Goal: Book appointment/travel/reservation

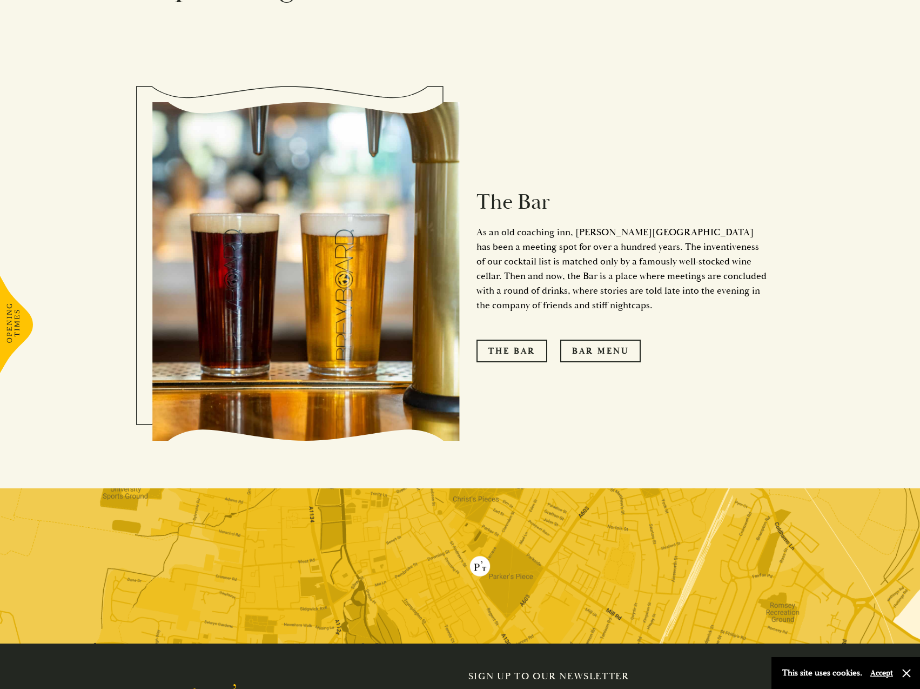
scroll to position [1244, 0]
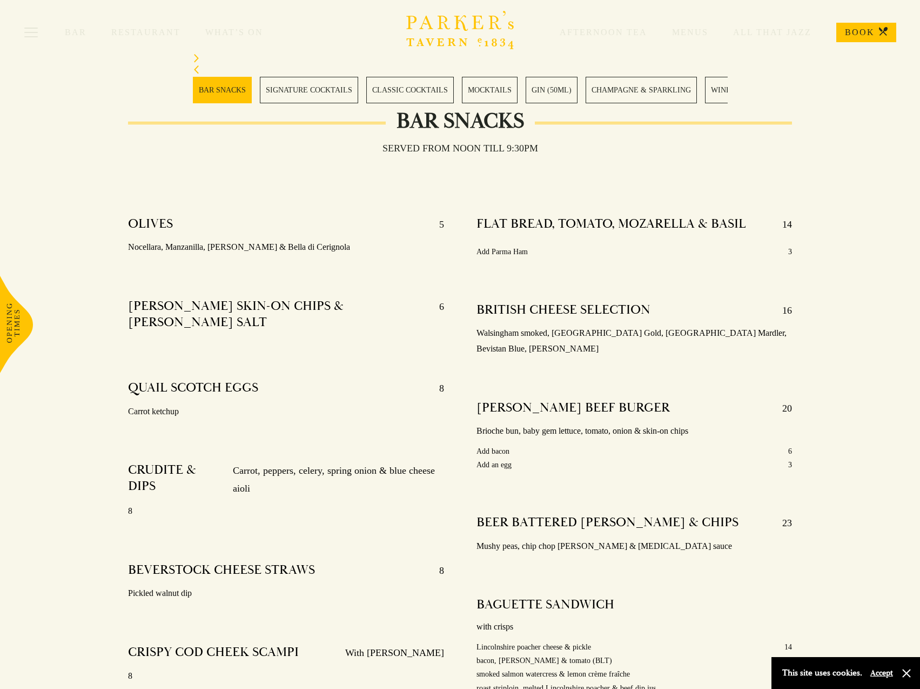
scroll to position [324, 0]
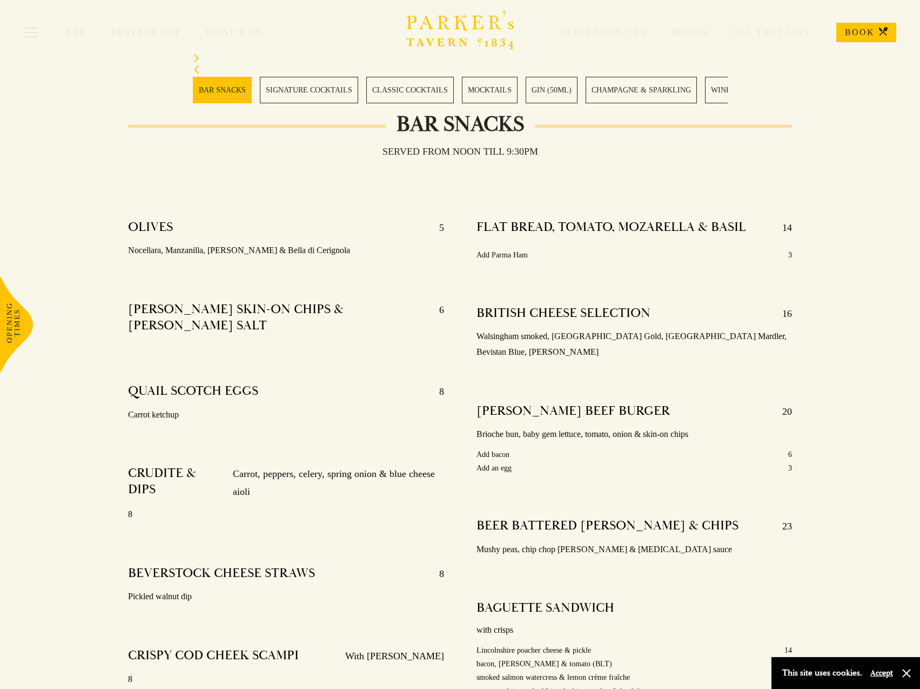
click at [626, 88] on link "CHAMPAGNE & SPARKLING" at bounding box center [641, 90] width 111 height 26
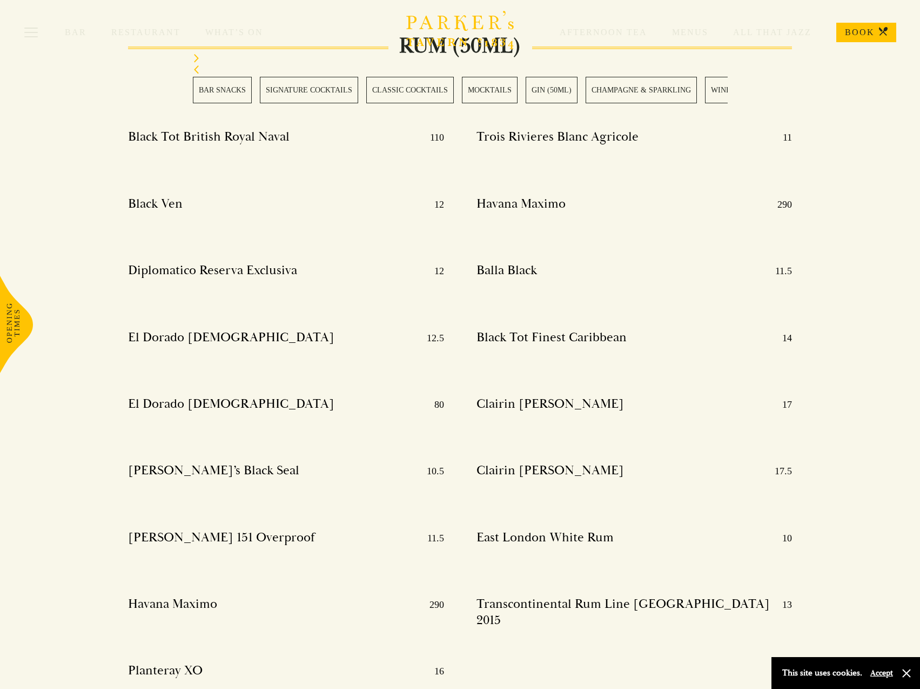
scroll to position [8468, 0]
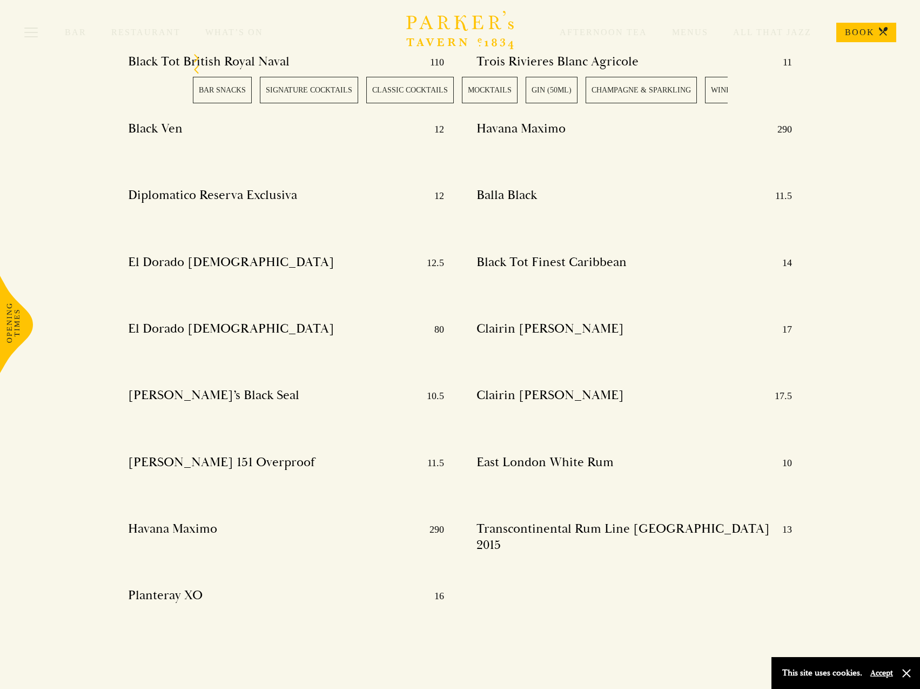
click at [300, 92] on link "SIGNATURE COCKTAILS" at bounding box center [309, 90] width 98 height 26
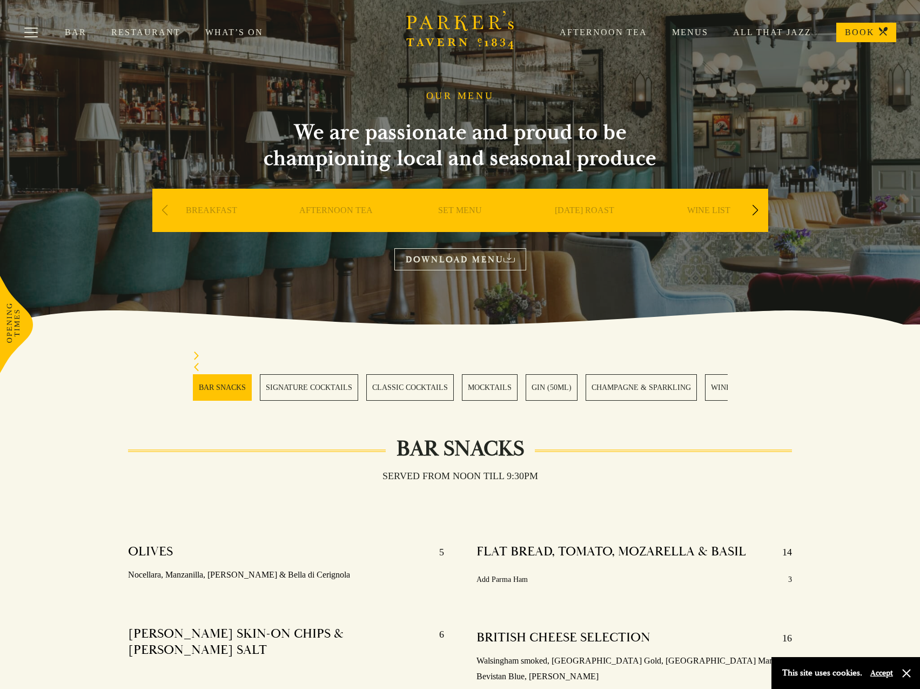
click at [696, 32] on link "Menus" at bounding box center [677, 32] width 61 height 11
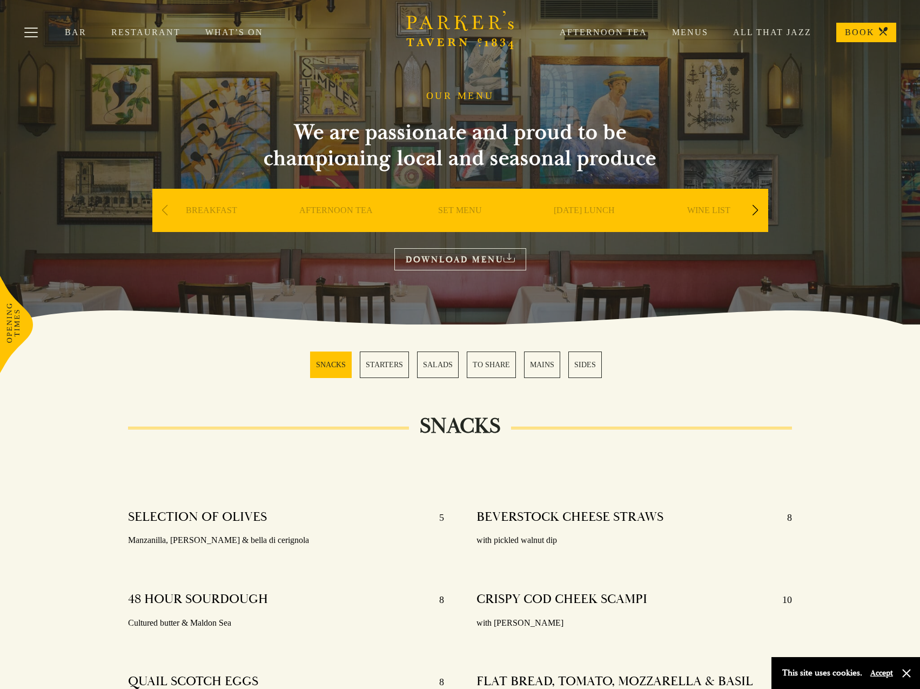
click at [760, 211] on div "Next slide" at bounding box center [756, 210] width 15 height 24
click at [589, 208] on link "A LA CARTE" at bounding box center [584, 226] width 50 height 43
click at [757, 208] on div "Next slide" at bounding box center [756, 210] width 15 height 24
click at [754, 210] on div "Next slide" at bounding box center [756, 210] width 15 height 24
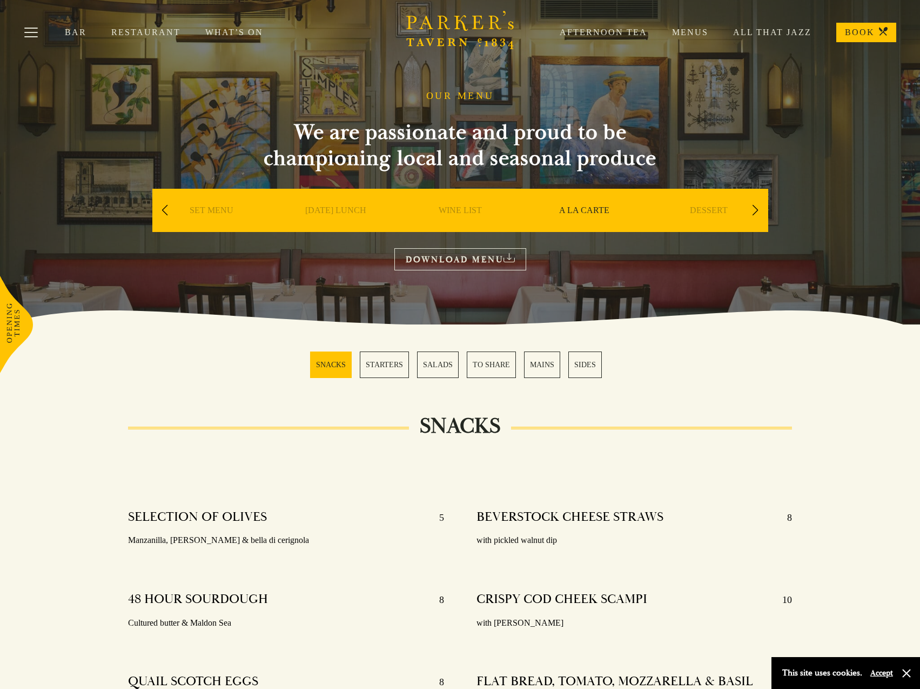
click at [754, 210] on div "Next slide" at bounding box center [756, 210] width 15 height 24
click at [164, 209] on div "Previous slide" at bounding box center [165, 210] width 15 height 24
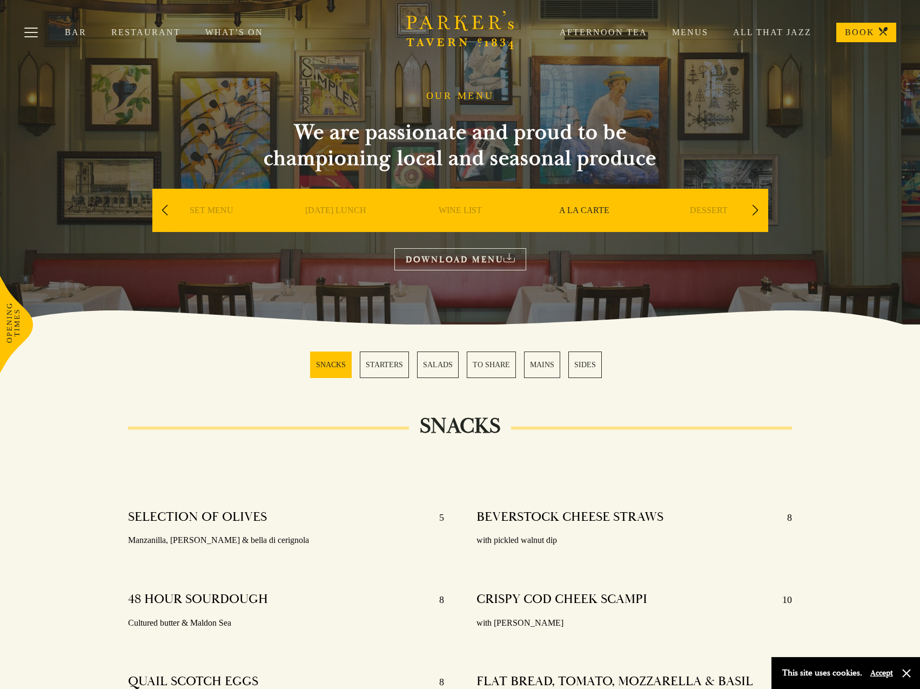
click at [164, 209] on div "Previous slide" at bounding box center [165, 210] width 15 height 24
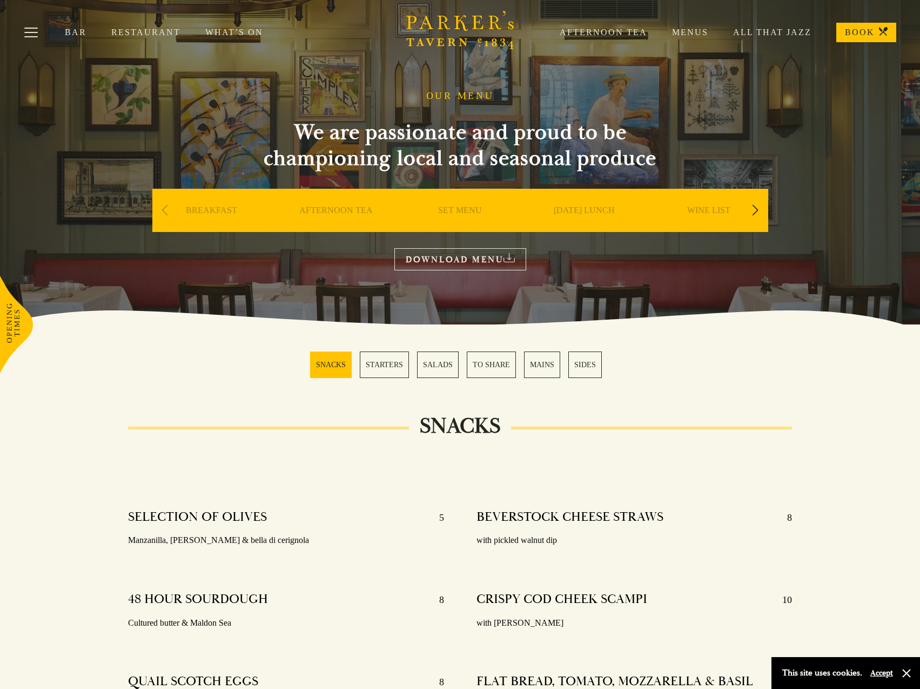
click at [856, 31] on link "BOOK" at bounding box center [867, 32] width 60 height 19
